Goal: Information Seeking & Learning: Learn about a topic

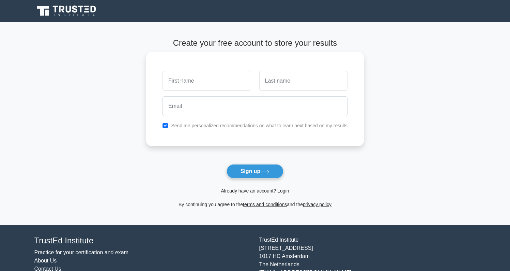
click at [223, 86] on input "text" at bounding box center [207, 81] width 88 height 20
click at [240, 80] on input "text" at bounding box center [207, 81] width 88 height 20
type input "Hossein"
type input "Ashtari"
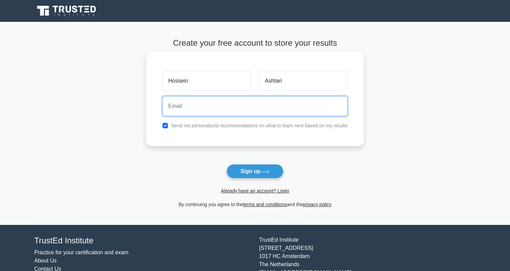
type input "[EMAIL_ADDRESS][DOMAIN_NAME]"
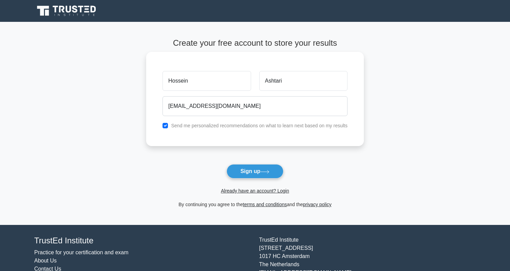
click at [168, 126] on div "Send me personalized recommendations on what to learn next based on my results" at bounding box center [254, 125] width 193 height 8
click at [166, 128] on input "checkbox" at bounding box center [165, 125] width 5 height 5
checkbox input "false"
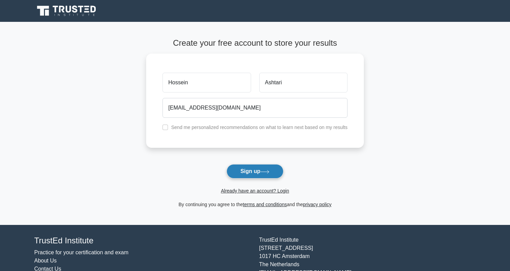
click at [261, 172] on button "Sign up" at bounding box center [255, 171] width 57 height 14
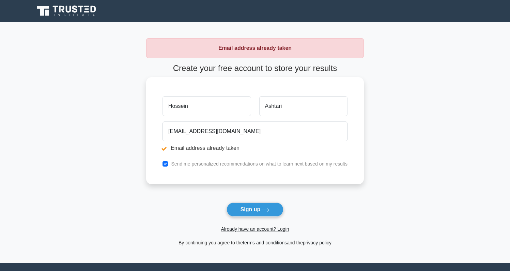
click at [196, 105] on input "Hossein" at bounding box center [207, 106] width 88 height 20
type input "Hossein"
type input "Ashtari"
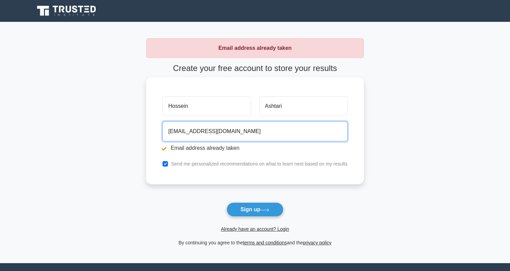
type input "hossein_ashtari@yahoo.com"
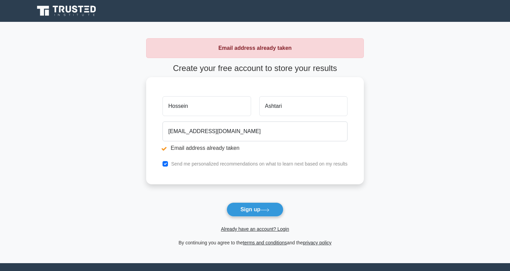
click at [273, 167] on div "Send me personalized recommendations on what to learn next based on my results" at bounding box center [254, 164] width 193 height 8
click at [237, 163] on label "Send me personalized recommendations on what to learn next based on my results" at bounding box center [259, 163] width 177 height 5
click at [166, 163] on input "checkbox" at bounding box center [165, 163] width 5 height 5
checkbox input "false"
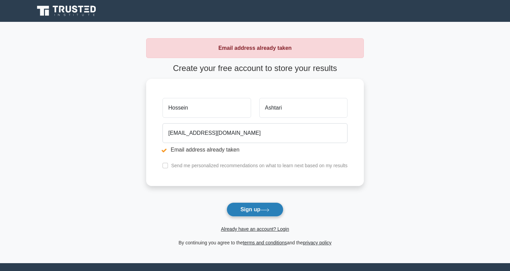
click at [262, 215] on button "Sign up" at bounding box center [255, 209] width 57 height 14
click at [264, 215] on button "Sign up" at bounding box center [255, 209] width 57 height 14
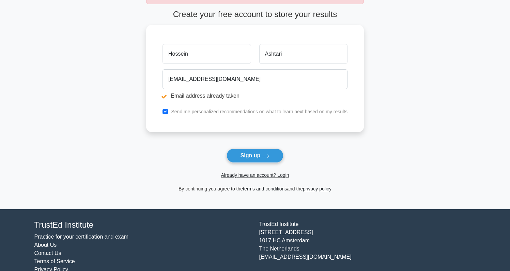
scroll to position [67, 0]
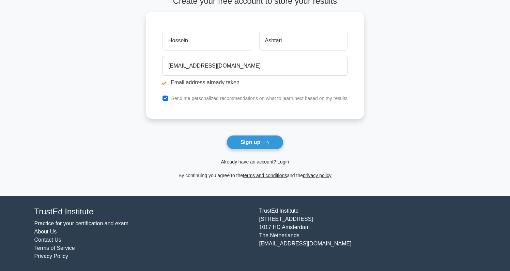
click at [248, 163] on link "Already have an account? Login" at bounding box center [255, 161] width 68 height 5
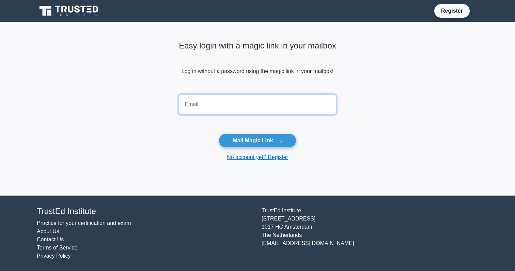
type input "hossein_ashtari@yahoo.com"
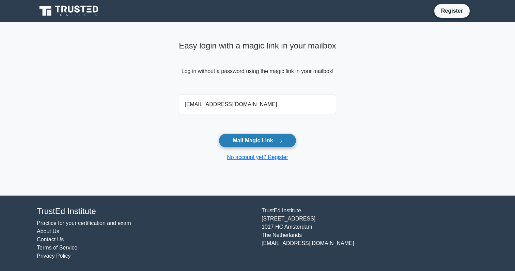
click at [270, 143] on button "Mail Magic Link" at bounding box center [257, 140] width 77 height 14
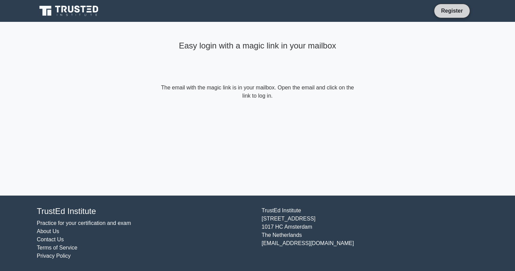
click at [455, 9] on link "Register" at bounding box center [452, 10] width 30 height 9
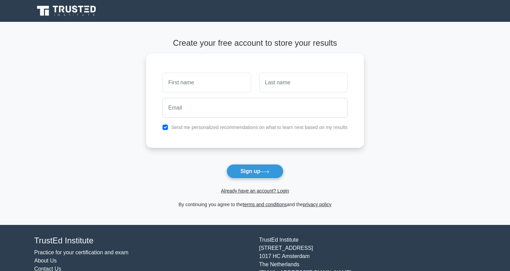
click at [70, 14] on icon at bounding box center [66, 10] width 65 height 13
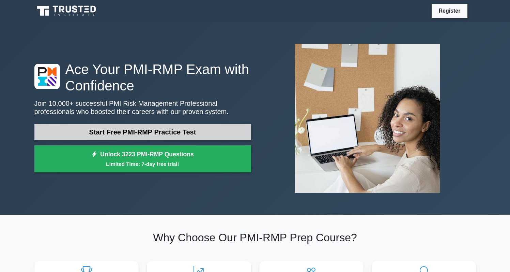
click at [153, 130] on link "Start Free PMI-RMP Practice Test" at bounding box center [142, 132] width 217 height 16
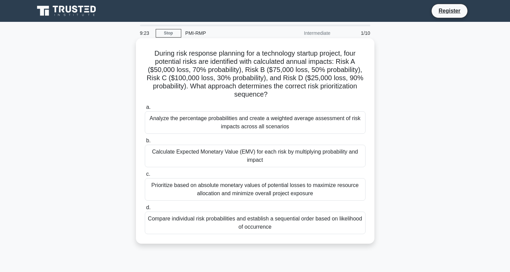
click at [274, 161] on div "Calculate Expected Monetary Value (EMV) for each risk by multiplying probabilit…" at bounding box center [255, 156] width 221 height 22
click at [145, 143] on input "b. Calculate Expected Monetary Value (EMV) for each risk by multiplying probabi…" at bounding box center [145, 140] width 0 height 4
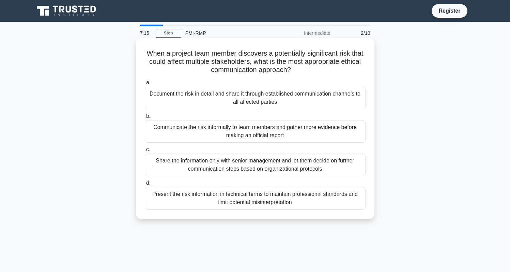
click at [298, 202] on div "Present the risk information in technical terms to maintain professional standa…" at bounding box center [255, 198] width 221 height 22
click at [145, 185] on input "d. Present the risk information in technical terms to maintain professional sta…" at bounding box center [145, 183] width 0 height 4
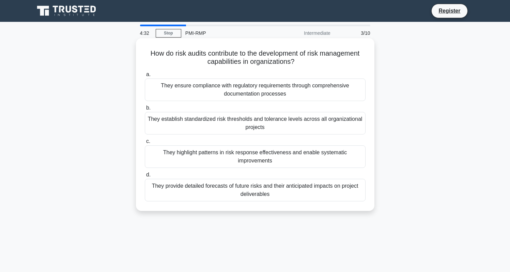
click at [231, 118] on div "They establish standardized risk thresholds and tolerance levels across all org…" at bounding box center [255, 123] width 221 height 22
click at [145, 110] on input "b. They establish standardized risk thresholds and tolerance levels across all …" at bounding box center [145, 108] width 0 height 4
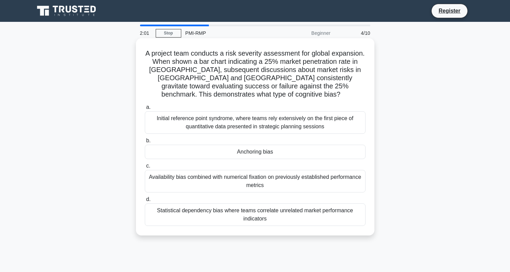
click at [227, 178] on div "Availability bias combined with numerical fixation on previously established pe…" at bounding box center [255, 181] width 221 height 22
click at [145, 168] on input "c. Availability bias combined with numerical fixation on previously established…" at bounding box center [145, 166] width 0 height 4
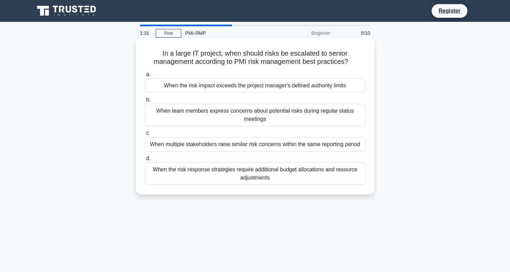
click at [287, 85] on div "When the risk impact exceeds the project manager's defined authority limits" at bounding box center [255, 85] width 221 height 14
click at [145, 77] on input "a. When the risk impact exceeds the project manager's defined authority limits" at bounding box center [145, 74] width 0 height 4
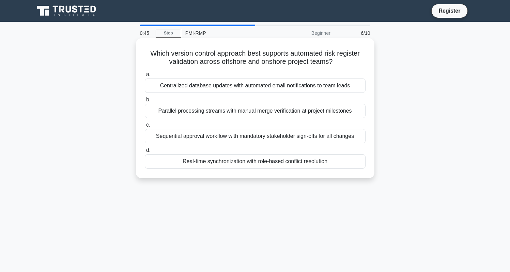
click at [252, 161] on div "Real-time synchronization with role-based conflict resolution" at bounding box center [255, 161] width 221 height 14
click at [145, 152] on input "d. Real-time synchronization with role-based conflict resolution" at bounding box center [145, 150] width 0 height 4
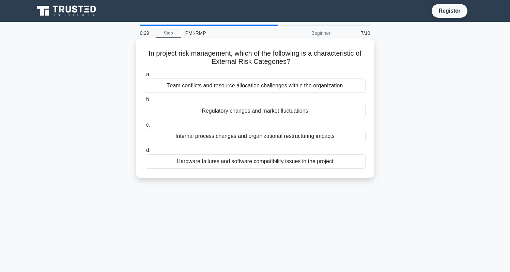
click at [239, 110] on div "Regulatory changes and market fluctuations" at bounding box center [255, 111] width 221 height 14
click at [145, 102] on input "b. Regulatory changes and market fluctuations" at bounding box center [145, 99] width 0 height 4
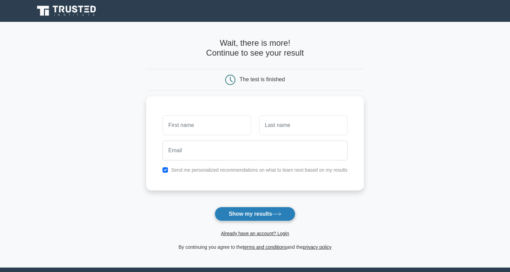
click at [252, 217] on button "Show my results" at bounding box center [255, 214] width 80 height 14
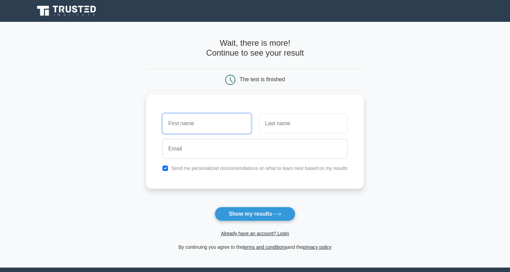
click at [242, 122] on input "text" at bounding box center [207, 123] width 88 height 20
type input "Hossein"
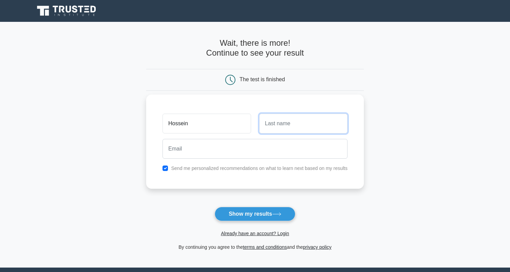
type input "Ashtari"
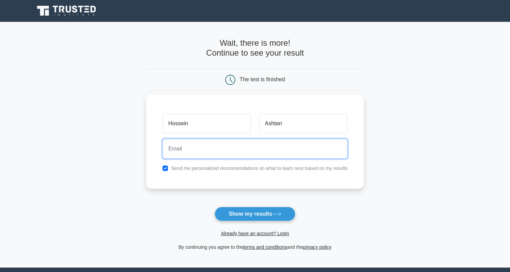
type input "[EMAIL_ADDRESS][DOMAIN_NAME]"
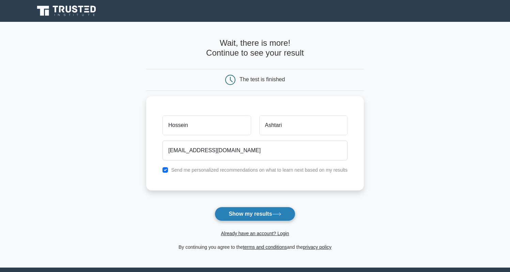
click at [272, 218] on button "Show my results" at bounding box center [255, 214] width 80 height 14
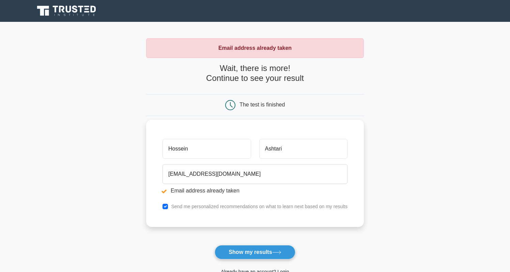
click at [243, 150] on input "Hossein" at bounding box center [207, 149] width 88 height 20
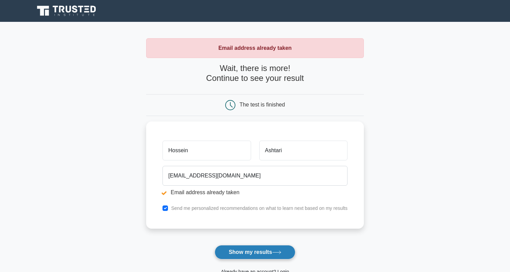
click at [262, 248] on button "Show my results" at bounding box center [255, 252] width 80 height 14
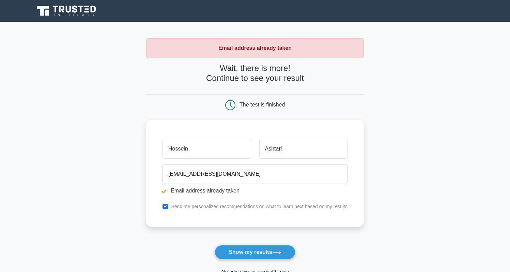
click at [210, 152] on input "Hossein" at bounding box center [207, 149] width 88 height 20
type input "Hossein"
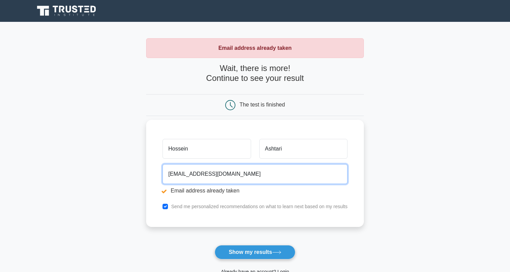
type input "[EMAIL_ADDRESS][DOMAIN_NAME]"
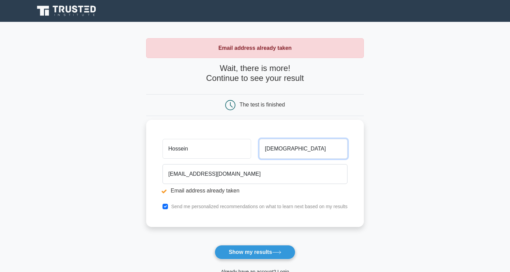
type input "Ashtari"
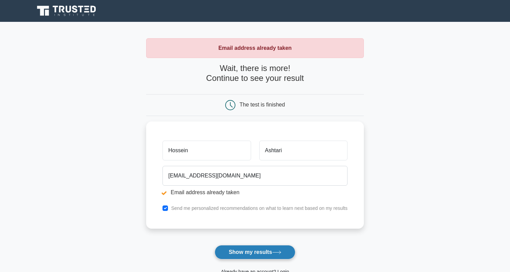
click at [262, 253] on button "Show my results" at bounding box center [255, 252] width 80 height 14
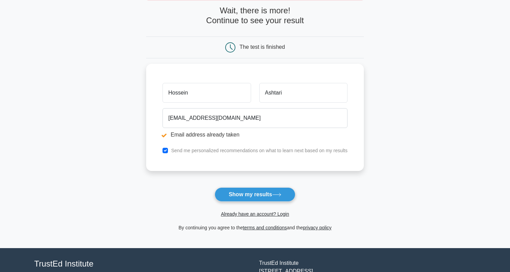
scroll to position [108, 0]
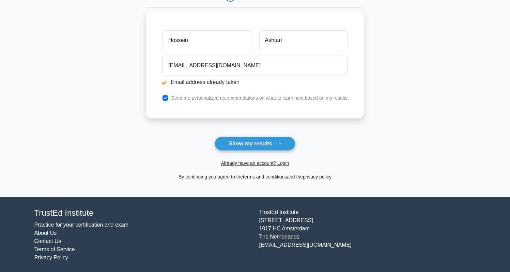
click at [209, 97] on label "Send me personalized recommendations on what to learn next based on my results" at bounding box center [259, 97] width 177 height 5
click at [166, 98] on input "checkbox" at bounding box center [165, 97] width 5 height 5
checkbox input "false"
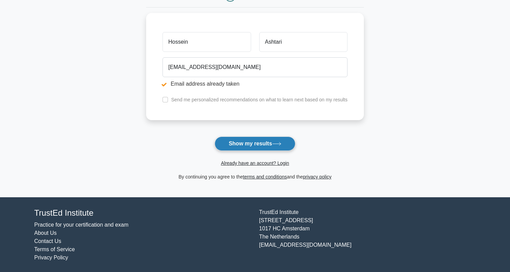
click at [251, 150] on button "Show my results" at bounding box center [255, 143] width 80 height 14
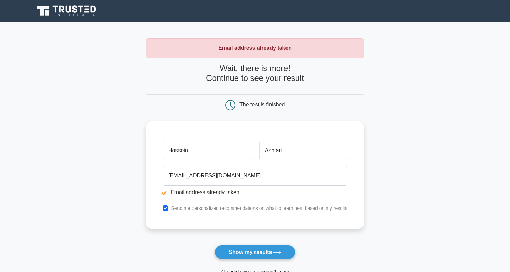
click at [76, 12] on icon at bounding box center [74, 8] width 5 height 7
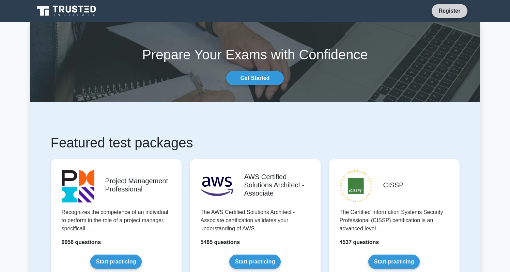
click at [451, 9] on link "Register" at bounding box center [450, 10] width 30 height 9
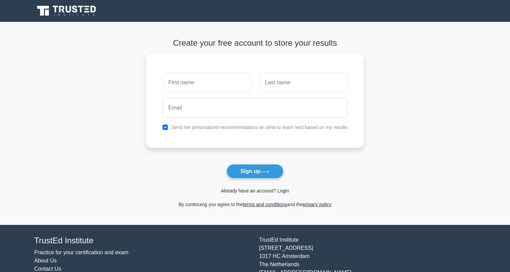
click at [266, 191] on link "Already have an account? Login" at bounding box center [255, 190] width 68 height 5
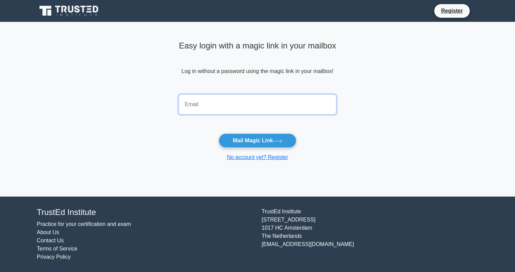
type input "hossein_ashtari@yahoo.com"
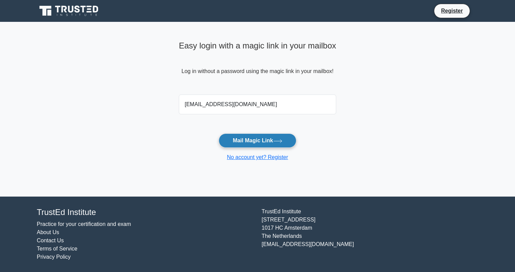
click at [255, 144] on button "Mail Magic Link" at bounding box center [257, 140] width 77 height 14
